Goal: Transaction & Acquisition: Purchase product/service

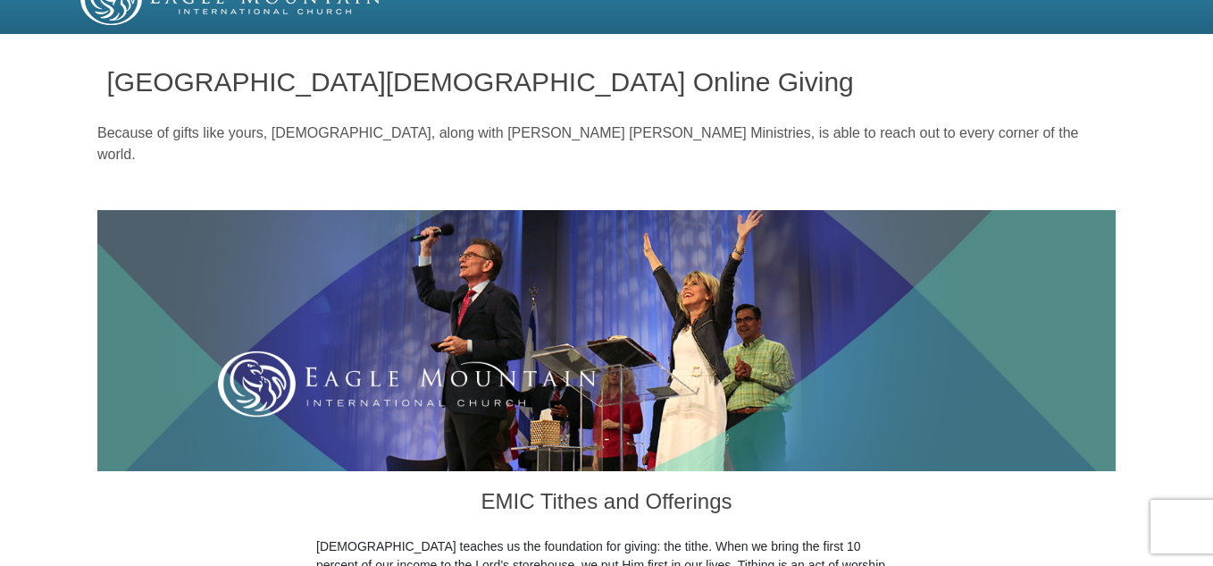
scroll to position [495, 0]
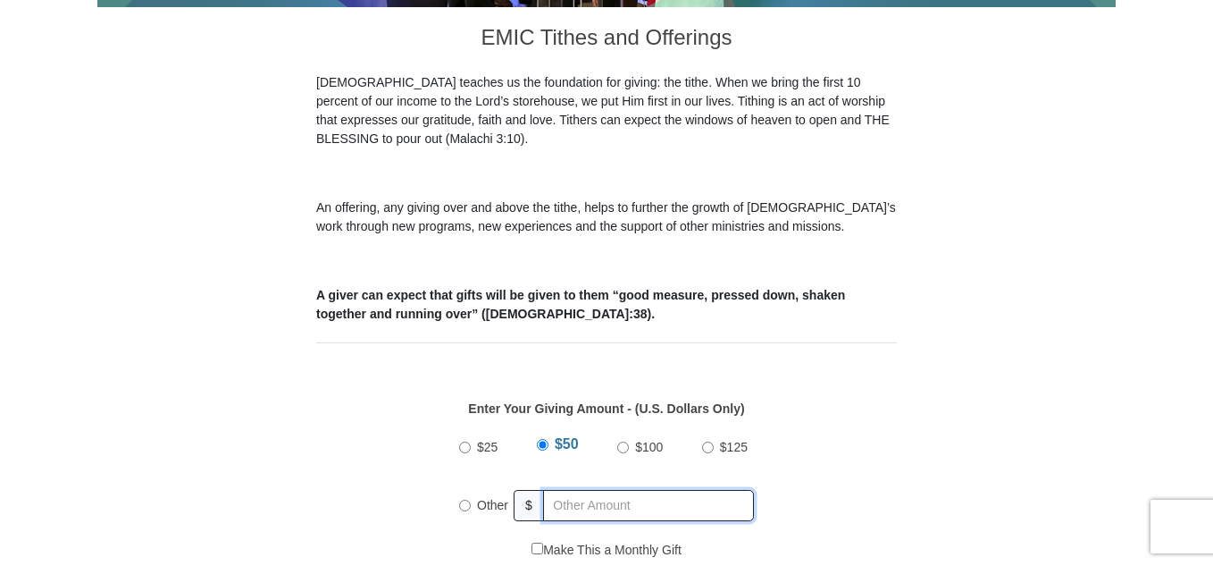
radio input "true"
click at [556, 490] on input "text" at bounding box center [651, 505] width 205 height 31
type input "60.00"
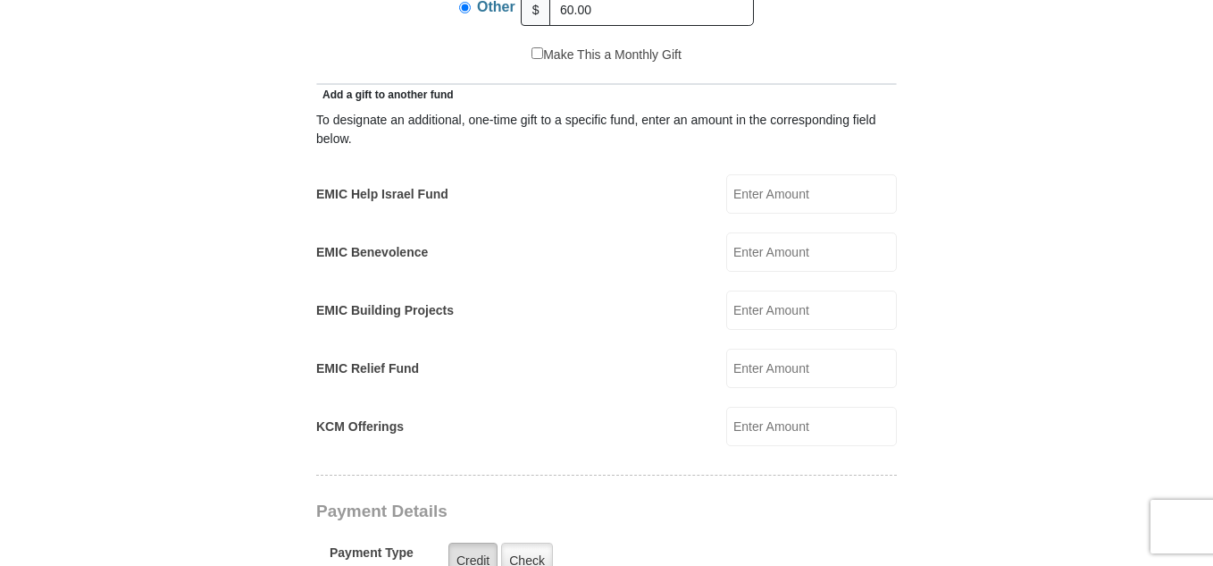
click at [467, 542] on label "Credit" at bounding box center [473, 560] width 49 height 37
click at [0, 0] on input "Credit" at bounding box center [0, 0] width 0 height 0
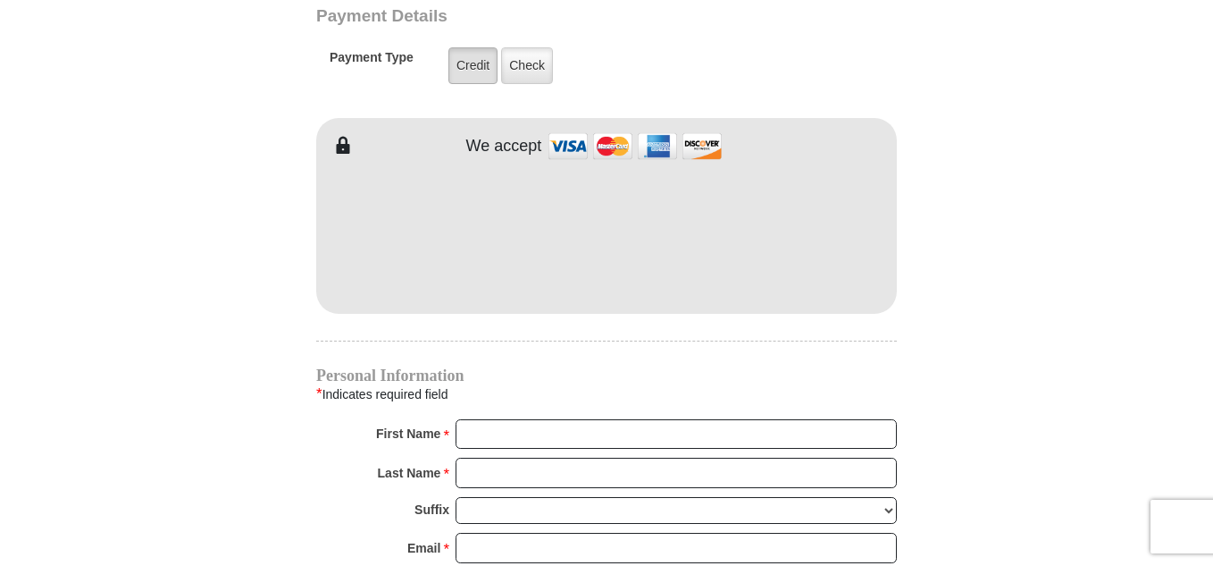
click at [470, 47] on label "Credit" at bounding box center [473, 65] width 49 height 37
click at [0, 0] on input "Credit" at bounding box center [0, 0] width 0 height 0
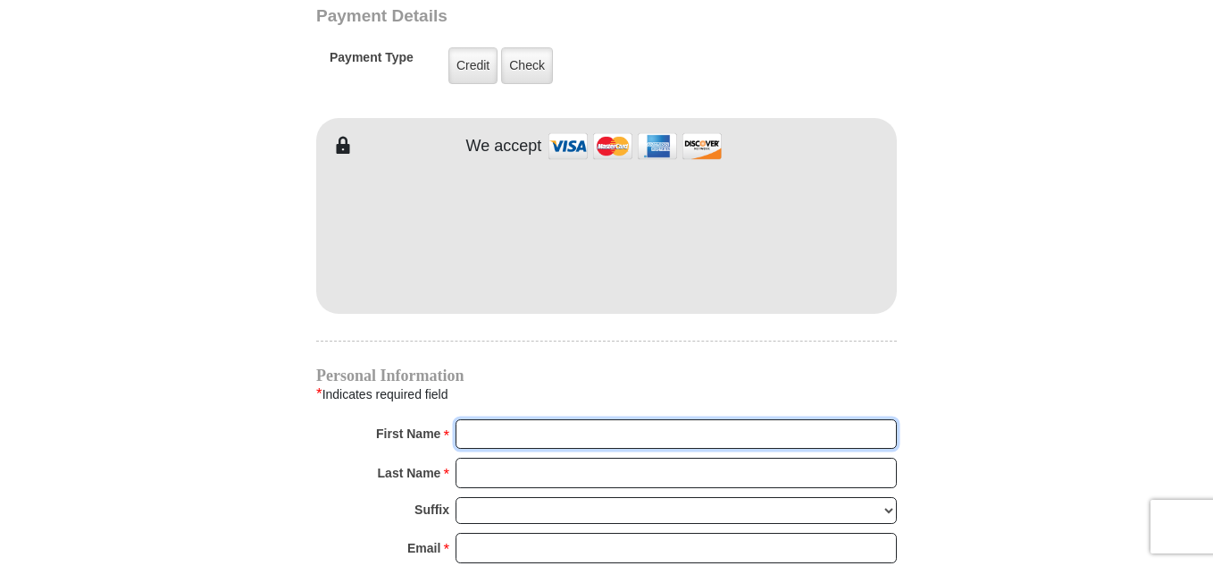
click at [482, 419] on input "First Name *" at bounding box center [676, 434] width 441 height 30
type input "[PERSON_NAME]"
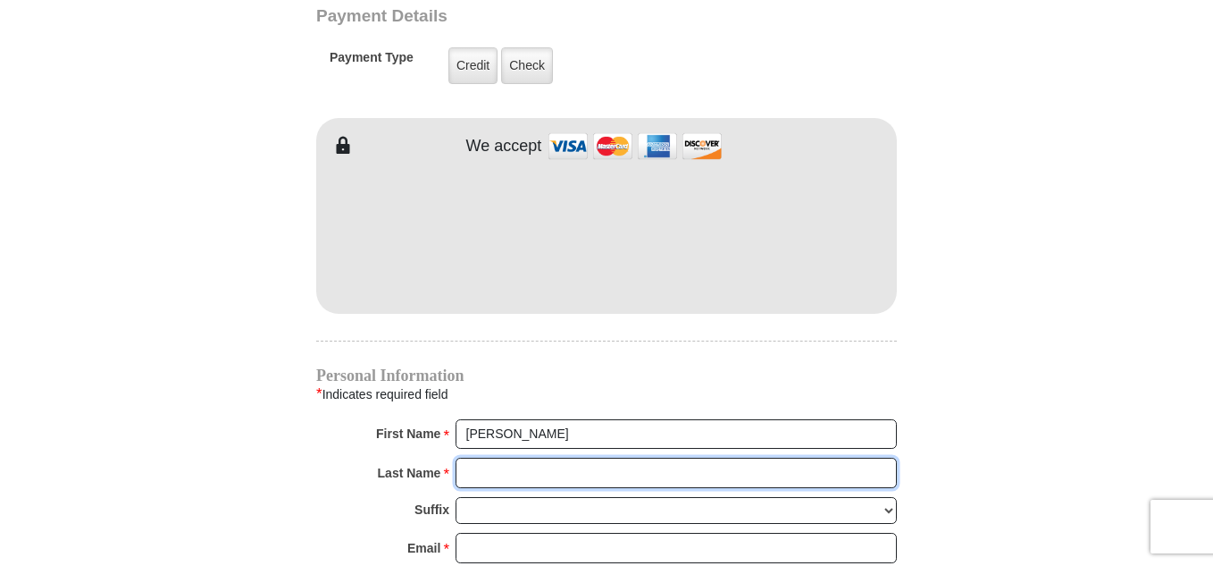
click at [477, 457] on input "Last Name *" at bounding box center [676, 472] width 441 height 30
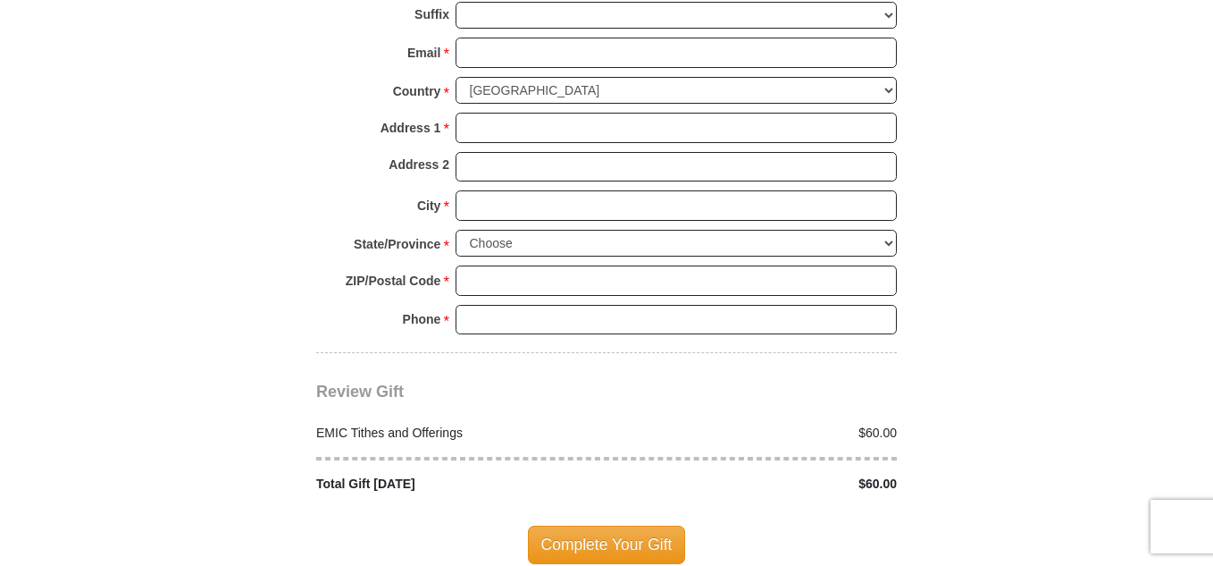
type input "[PERSON_NAME]"
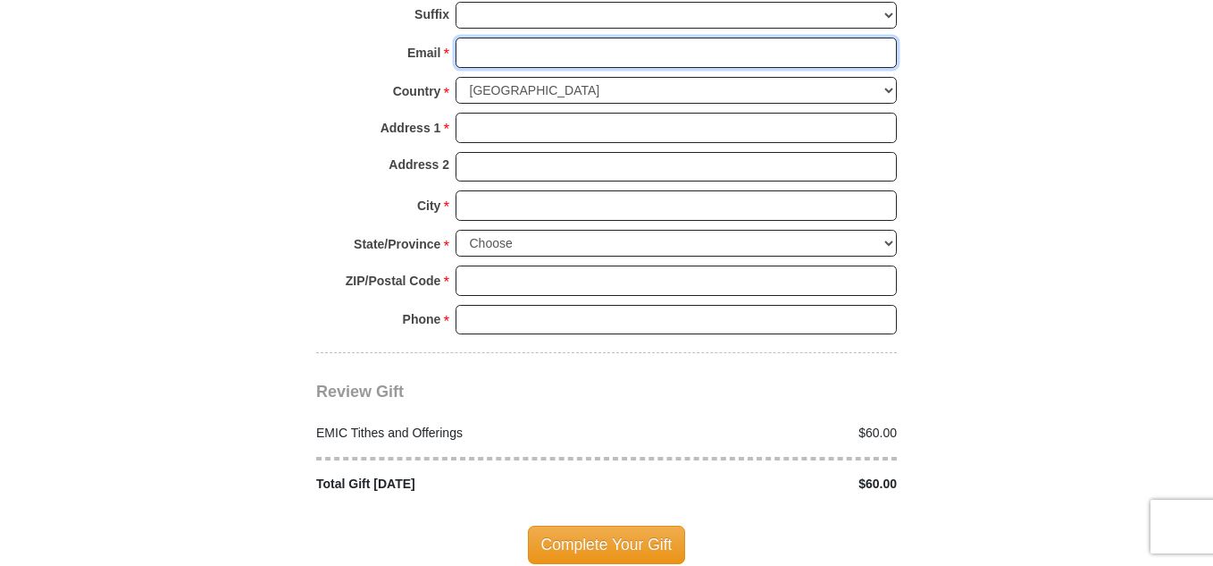
click at [474, 38] on input "Email *" at bounding box center [676, 53] width 441 height 30
type input "[EMAIL_ADDRESS][DOMAIN_NAME]"
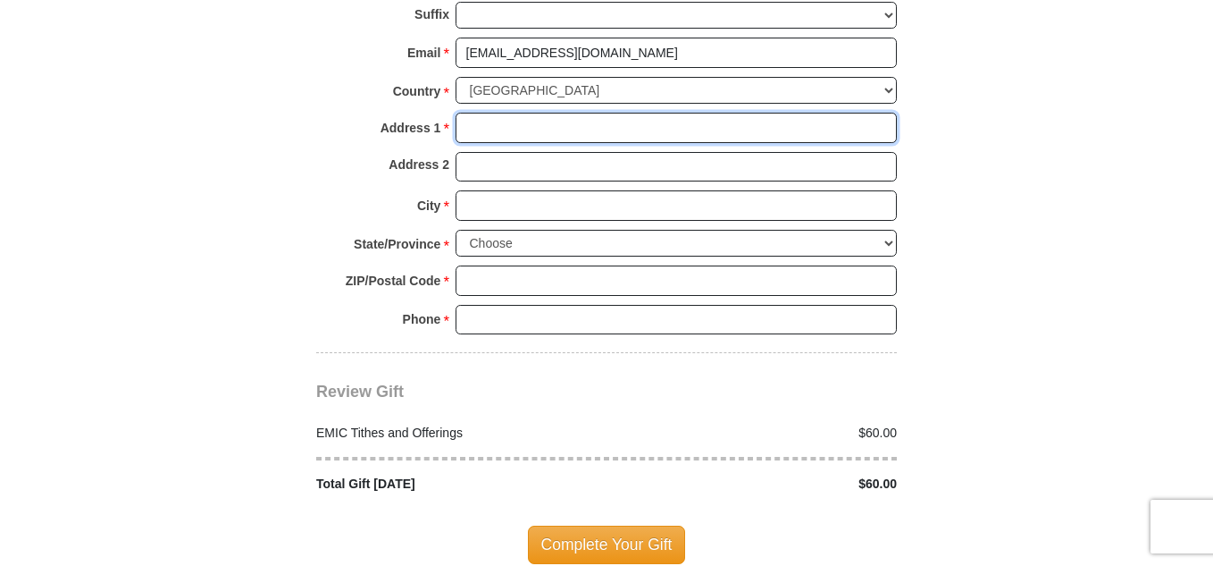
click at [492, 113] on input "Address 1 *" at bounding box center [676, 128] width 441 height 30
type input "3052 Spotted Owl Dr"
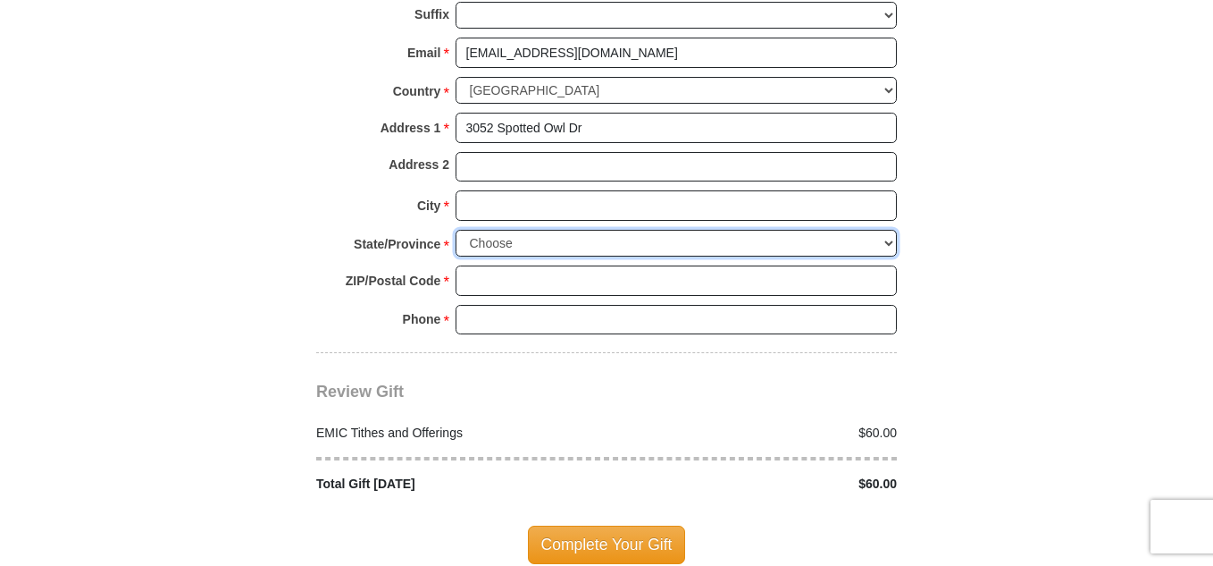
click at [885, 230] on select "Choose [US_STATE] [US_STATE] [US_STATE] [US_STATE] [US_STATE] Armed Forces Amer…" at bounding box center [676, 244] width 441 height 28
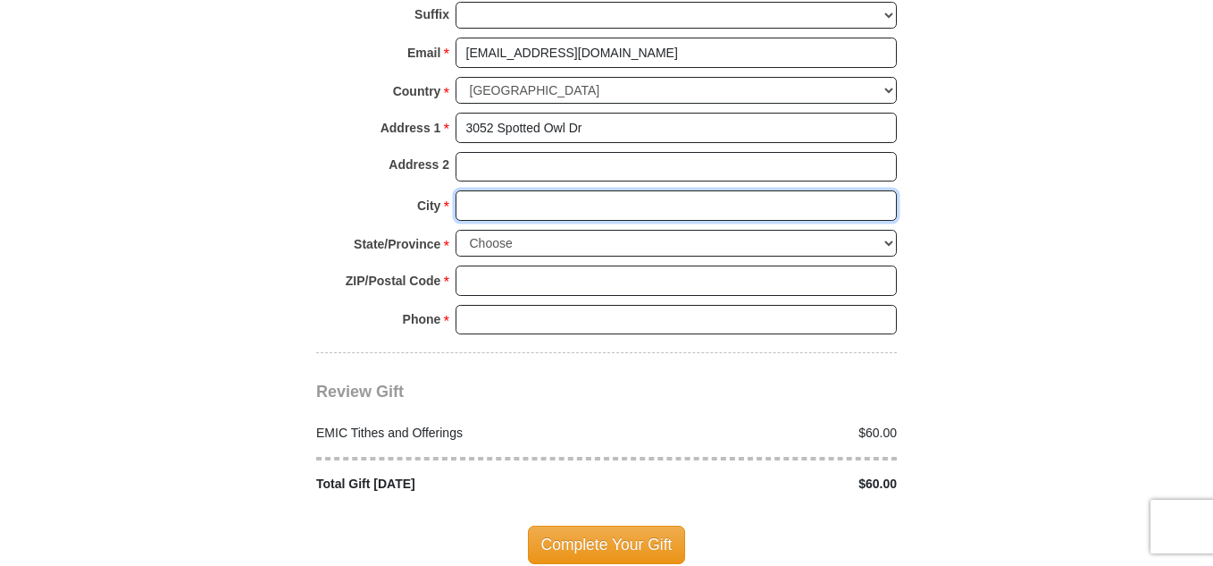
click at [533, 190] on input "City *" at bounding box center [676, 205] width 441 height 30
type input "[GEOGRAPHIC_DATA]"
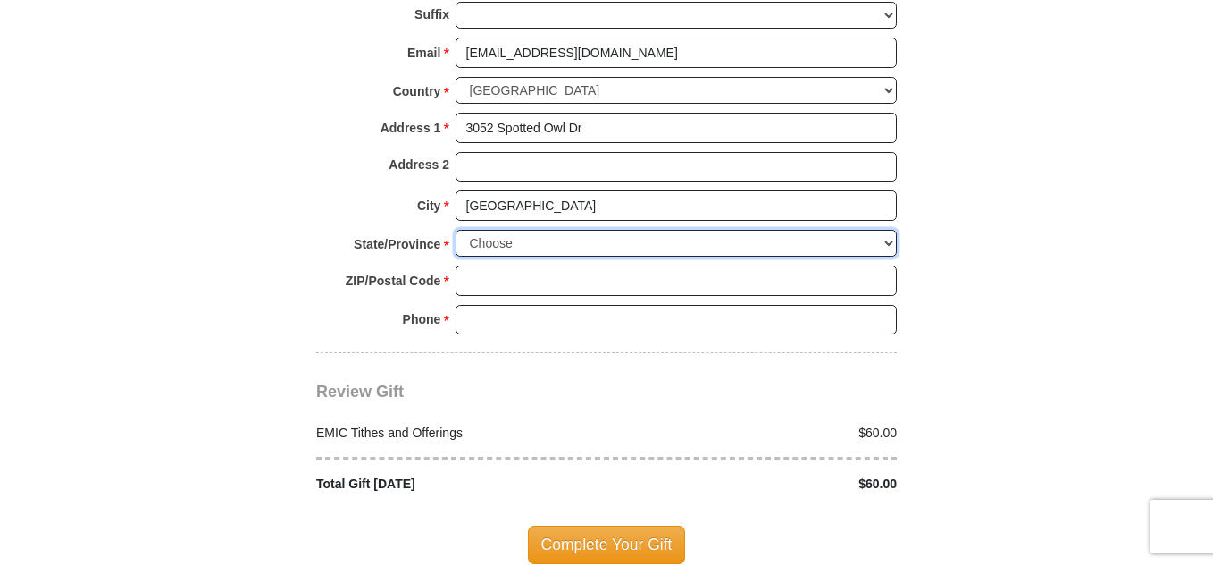
click at [889, 230] on select "Choose [US_STATE] [US_STATE] [US_STATE] [US_STATE] [US_STATE] Armed Forces Amer…" at bounding box center [676, 244] width 441 height 28
select select "[GEOGRAPHIC_DATA]"
click at [456, 230] on select "Choose [US_STATE] [US_STATE] [US_STATE] [US_STATE] [US_STATE] Armed Forces Amer…" at bounding box center [676, 244] width 441 height 28
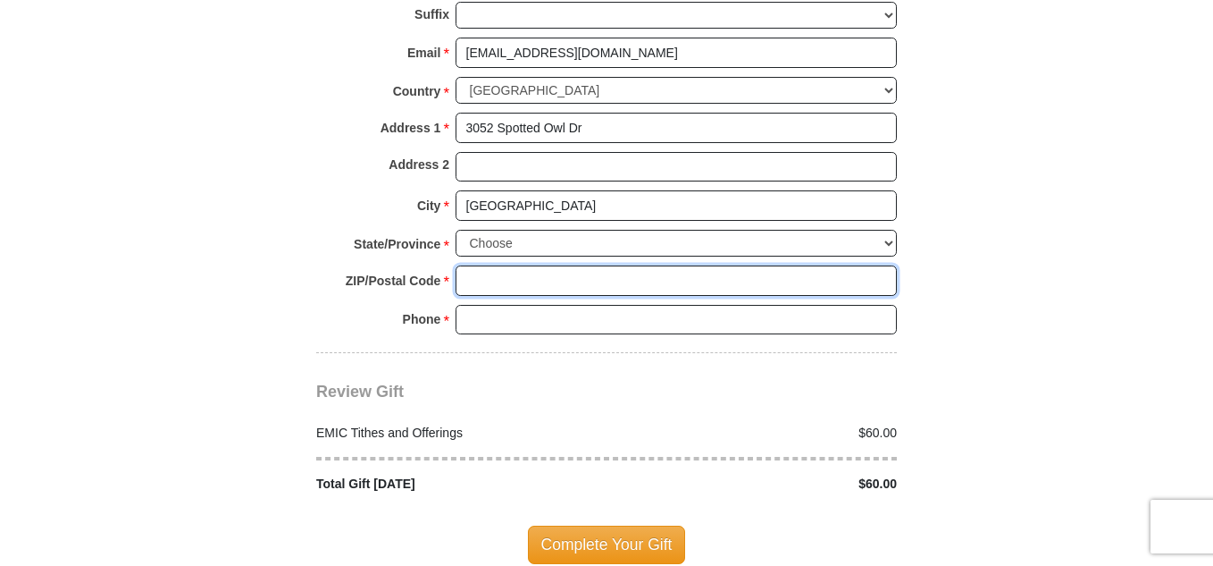
click at [508, 265] on input "ZIP/Postal Code *" at bounding box center [676, 280] width 441 height 30
type input "76244"
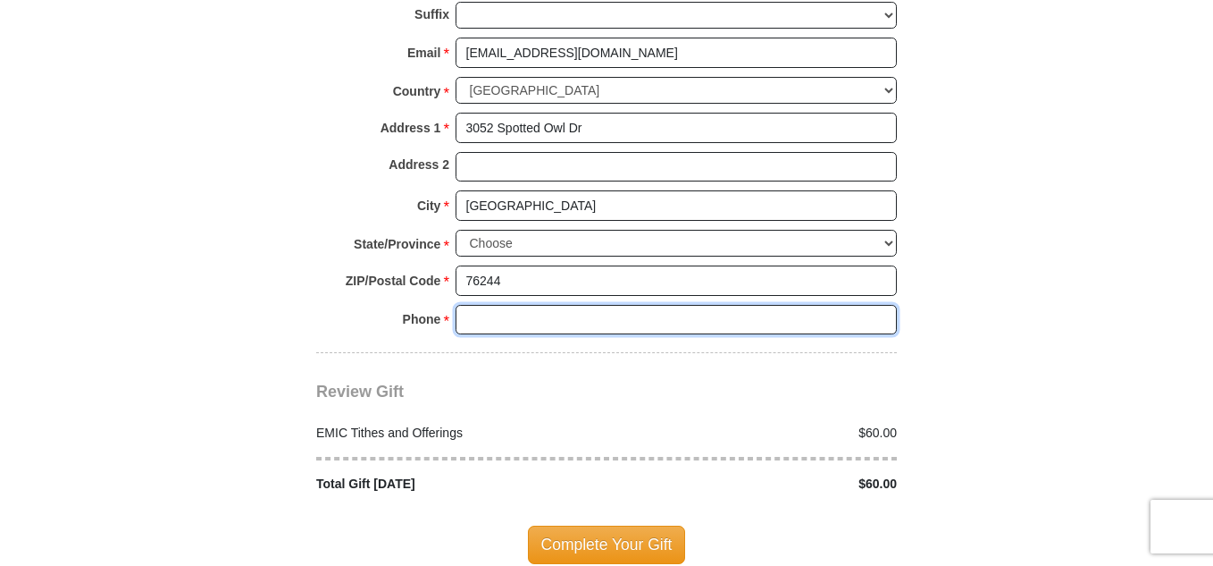
click at [516, 305] on input "Phone * *" at bounding box center [676, 320] width 441 height 30
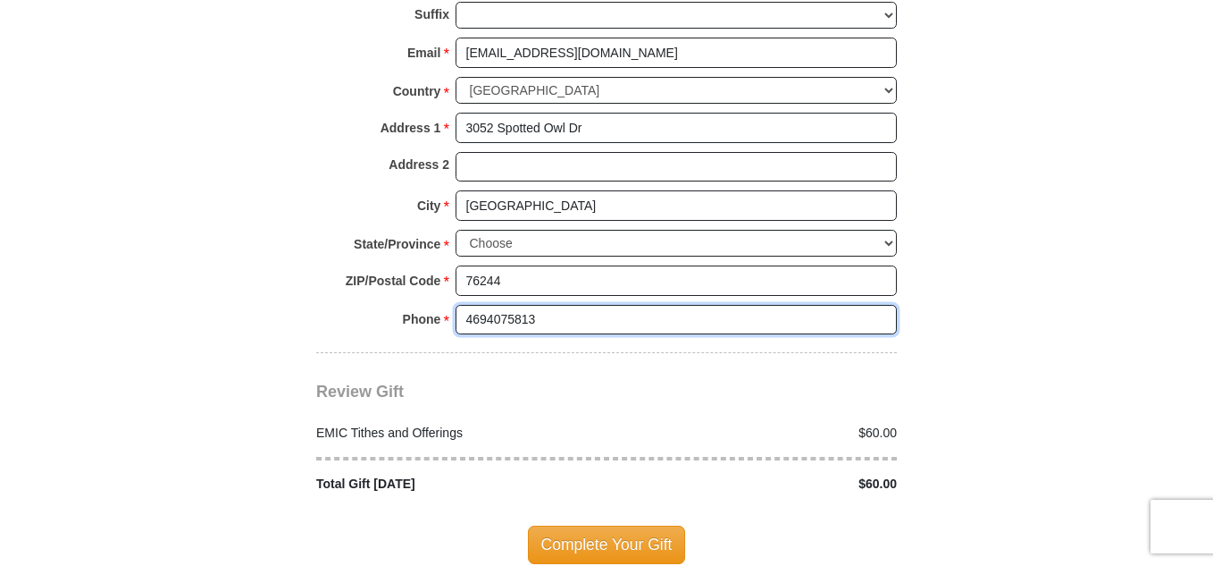
click at [486, 305] on input "4694075813" at bounding box center [676, 320] width 441 height 30
click at [509, 305] on input "469-4075813" at bounding box center [676, 320] width 441 height 30
type input "[PHONE_NUMBER]"
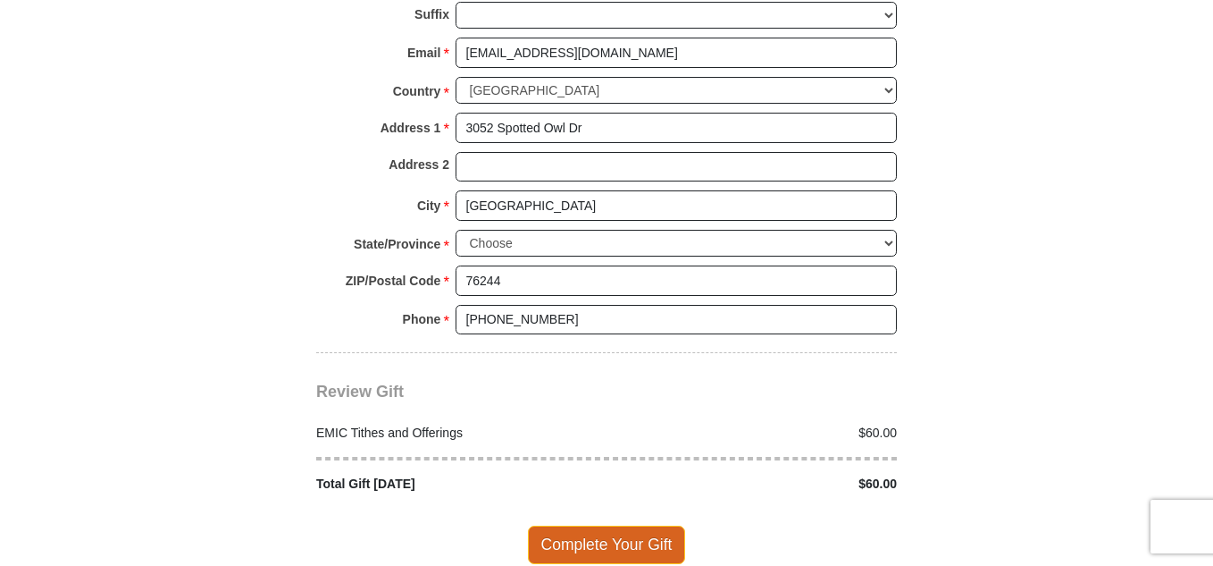
click at [606, 525] on span "Complete Your Gift" at bounding box center [607, 544] width 158 height 38
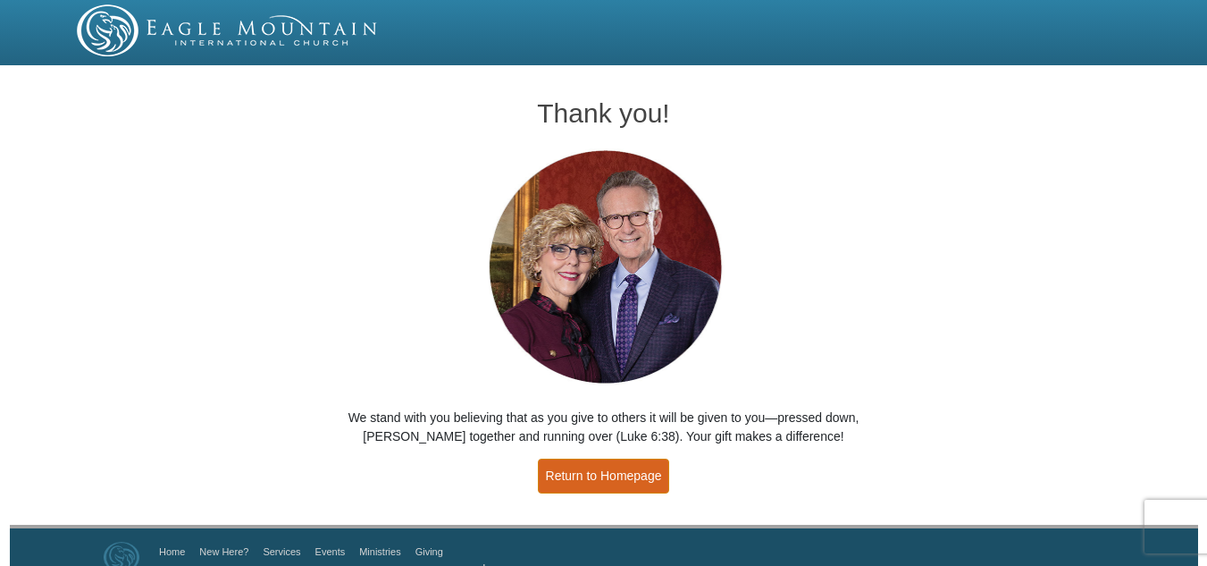
click at [610, 471] on link "Return to Homepage" at bounding box center [604, 475] width 132 height 35
